Goal: Task Accomplishment & Management: Manage account settings

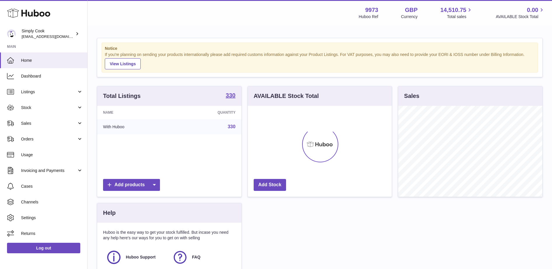
scroll to position [91, 144]
click at [36, 133] on link "Orders" at bounding box center [43, 139] width 87 height 16
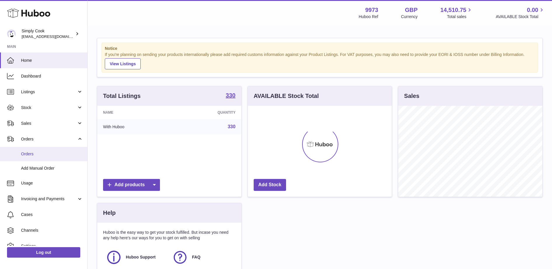
click at [38, 155] on span "Orders" at bounding box center [52, 155] width 62 height 6
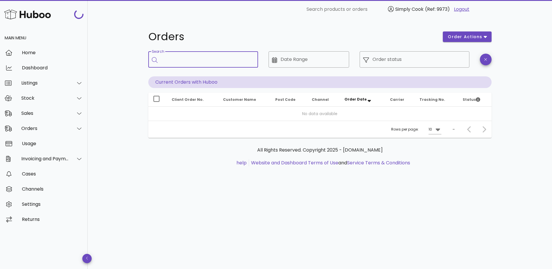
click at [194, 63] on input "Search" at bounding box center [207, 59] width 92 height 9
type input "*****"
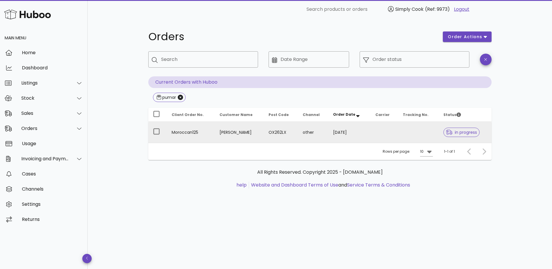
click at [280, 134] on td "OX262LX" at bounding box center [281, 132] width 34 height 21
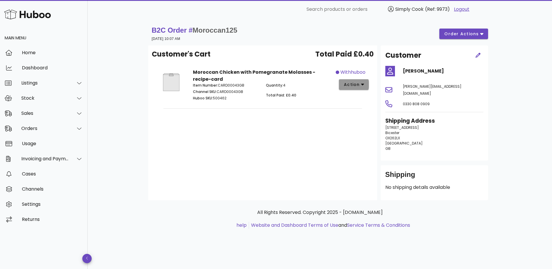
click at [360, 86] on span "action" at bounding box center [354, 85] width 21 height 6
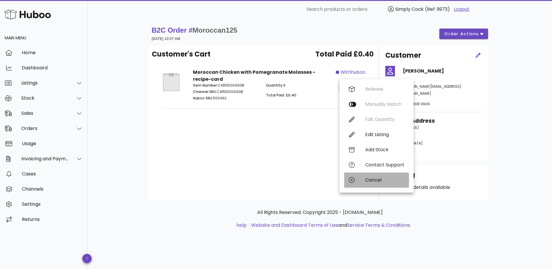
click at [369, 178] on div "Cancel" at bounding box center [384, 181] width 39 height 6
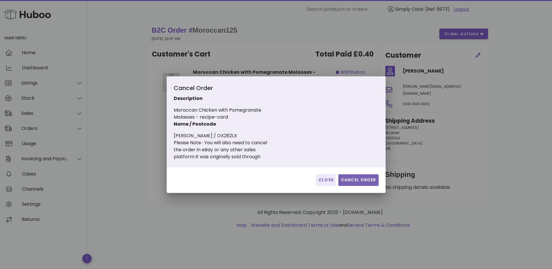
click at [350, 181] on span "Cancel Order" at bounding box center [359, 180] width 36 height 6
